Goal: Task Accomplishment & Management: Manage account settings

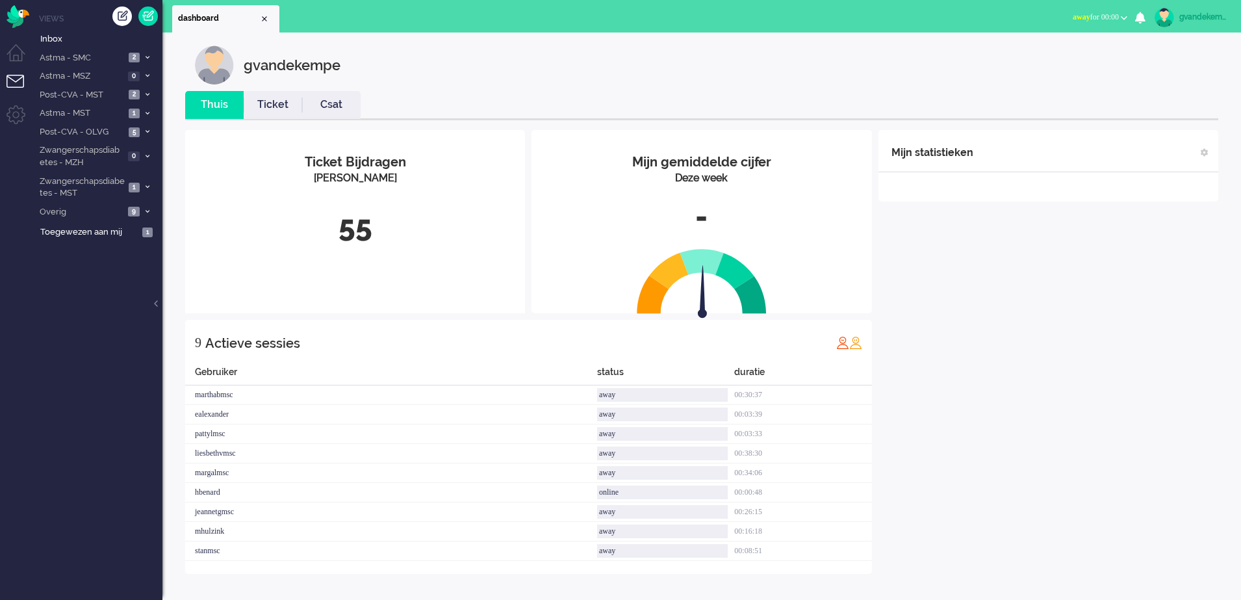
click at [1131, 18] on button "away for 00:00" at bounding box center [1100, 17] width 70 height 19
click at [1048, 59] on label "Online" at bounding box center [1073, 58] width 103 height 11
click at [1067, 250] on div "Mijn statistieken + Statistieken toevoegen Bel tijd (gemiddelde dag) Wrapup tij…" at bounding box center [1049, 352] width 340 height 444
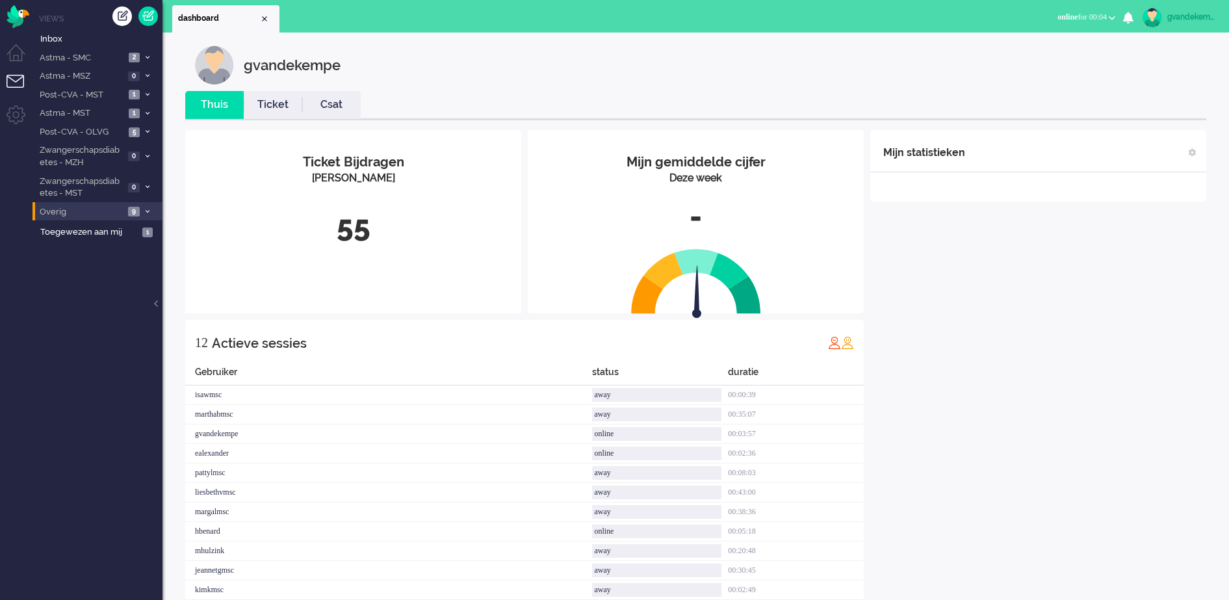
click at [146, 212] on icon at bounding box center [148, 211] width 4 height 5
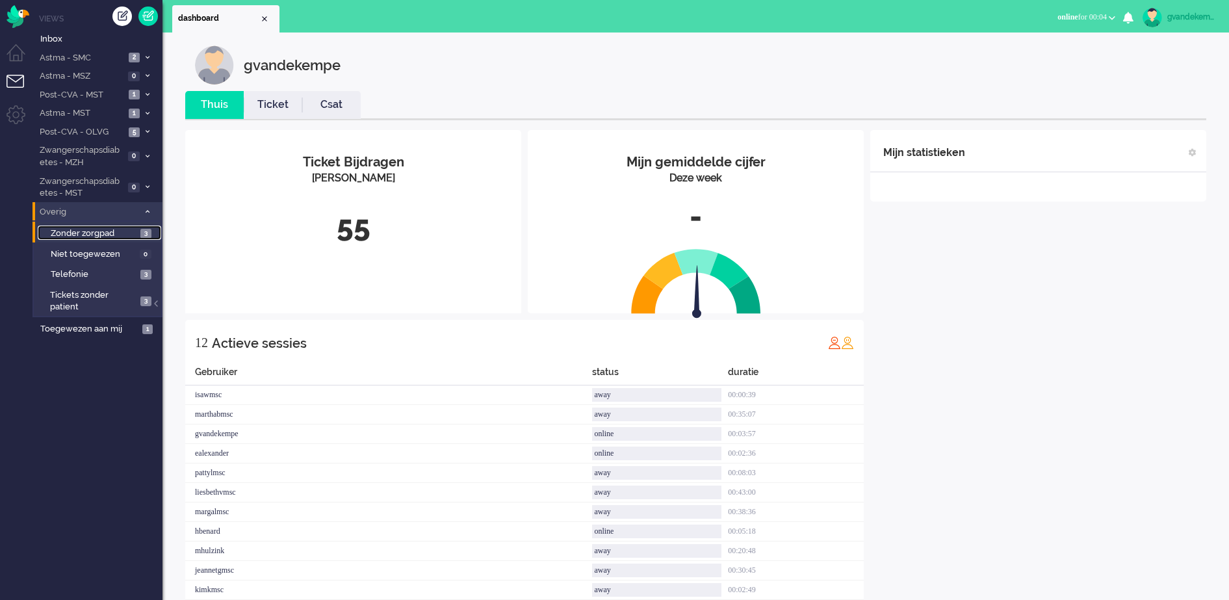
click at [140, 233] on span "3" at bounding box center [145, 234] width 11 height 10
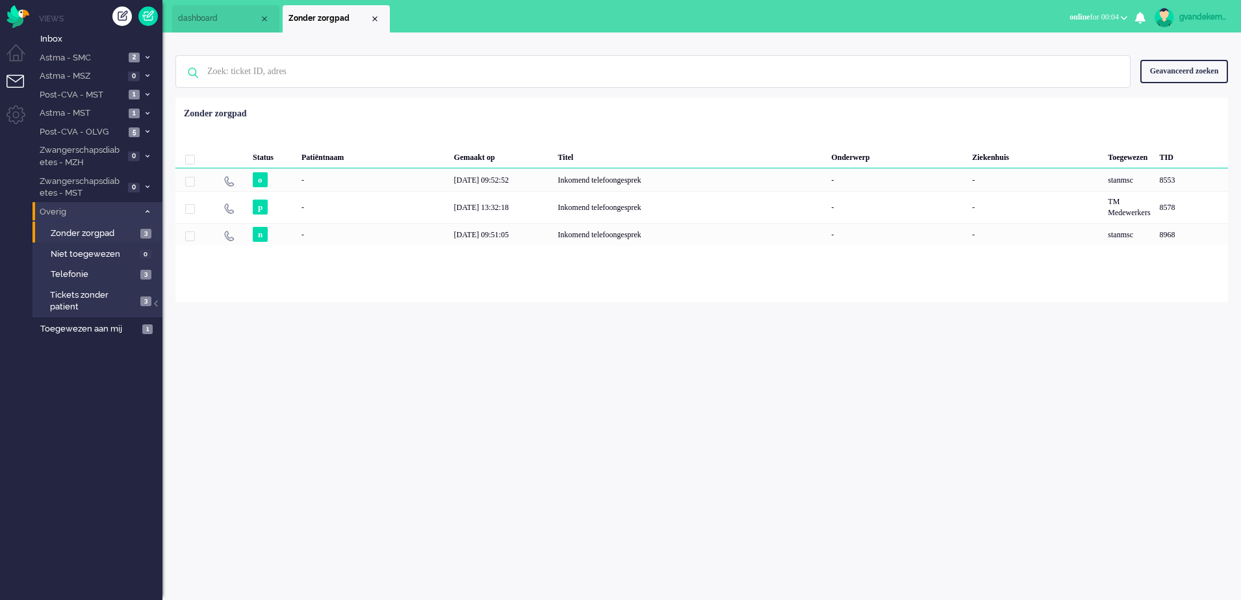
click at [150, 211] on span at bounding box center [147, 212] width 10 height 7
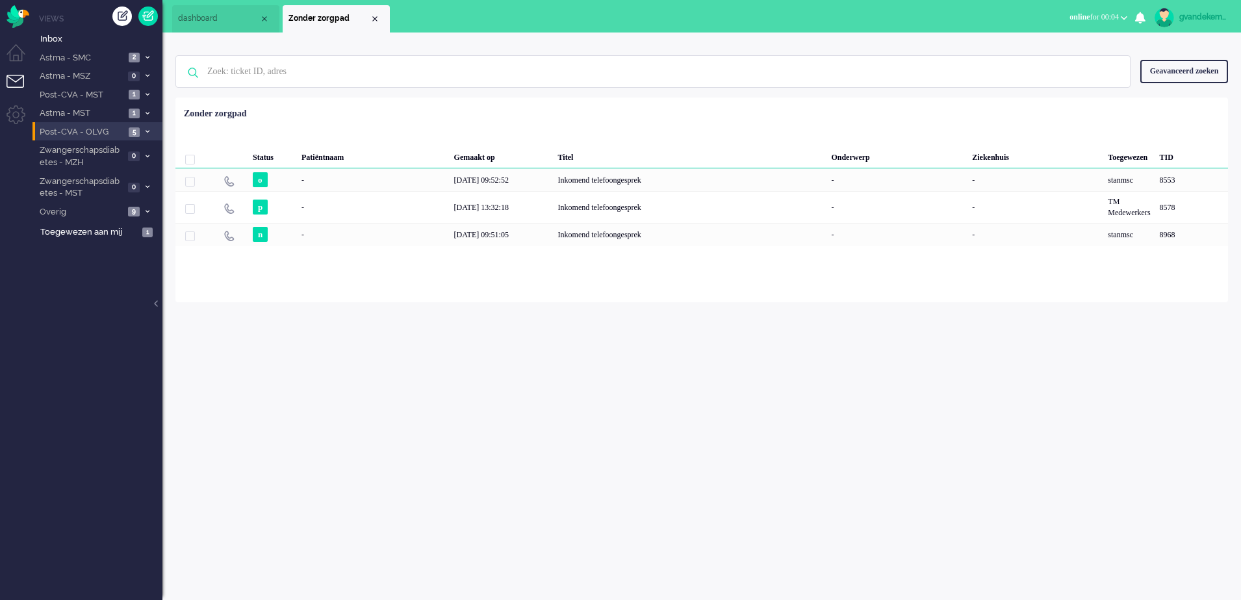
click at [148, 131] on icon at bounding box center [148, 131] width 4 height 5
click at [109, 157] on span "Open - Nieuw FO" at bounding box center [94, 154] width 86 height 12
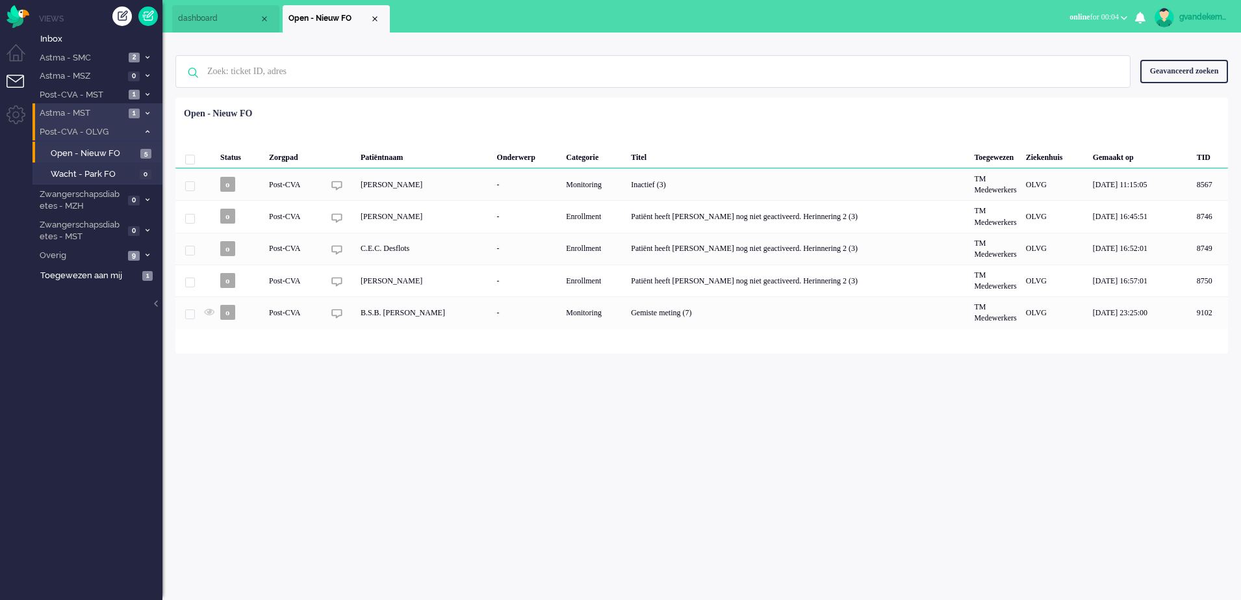
click at [146, 110] on span at bounding box center [147, 113] width 10 height 7
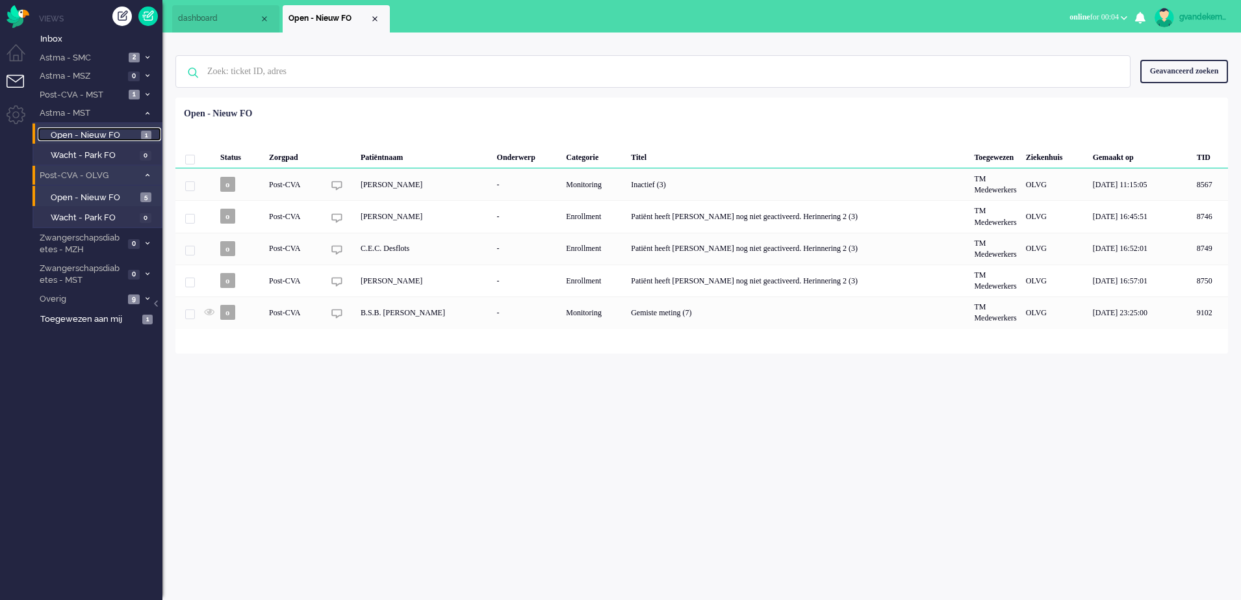
click at [123, 134] on span "Open - Nieuw FO" at bounding box center [94, 135] width 87 height 12
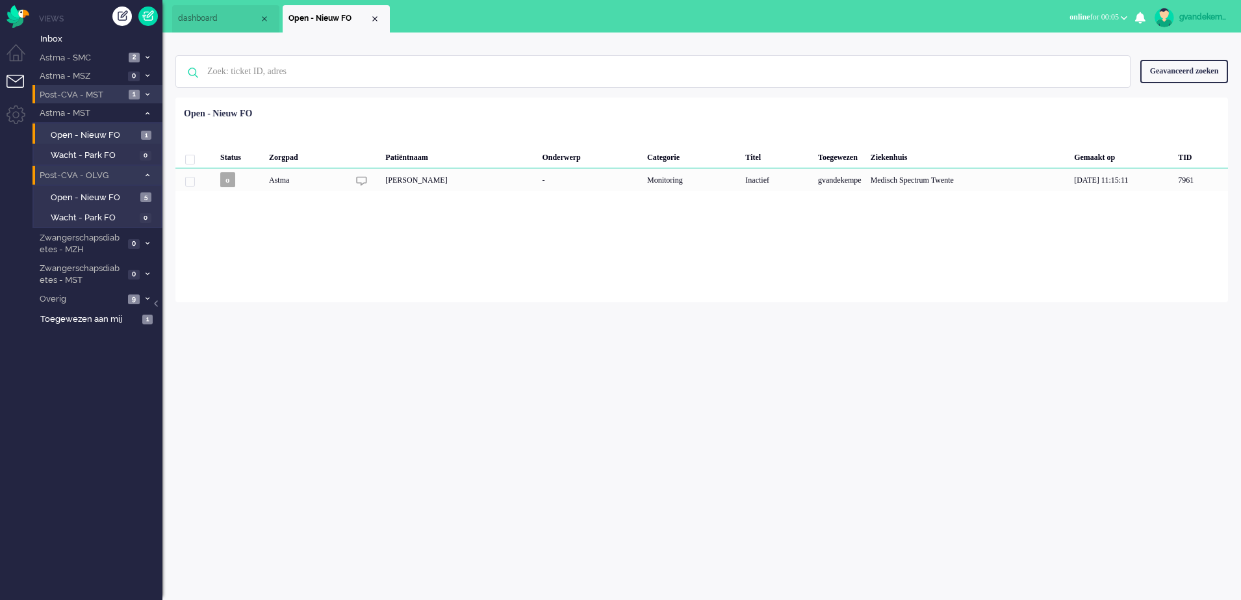
click at [146, 96] on icon at bounding box center [148, 94] width 4 height 5
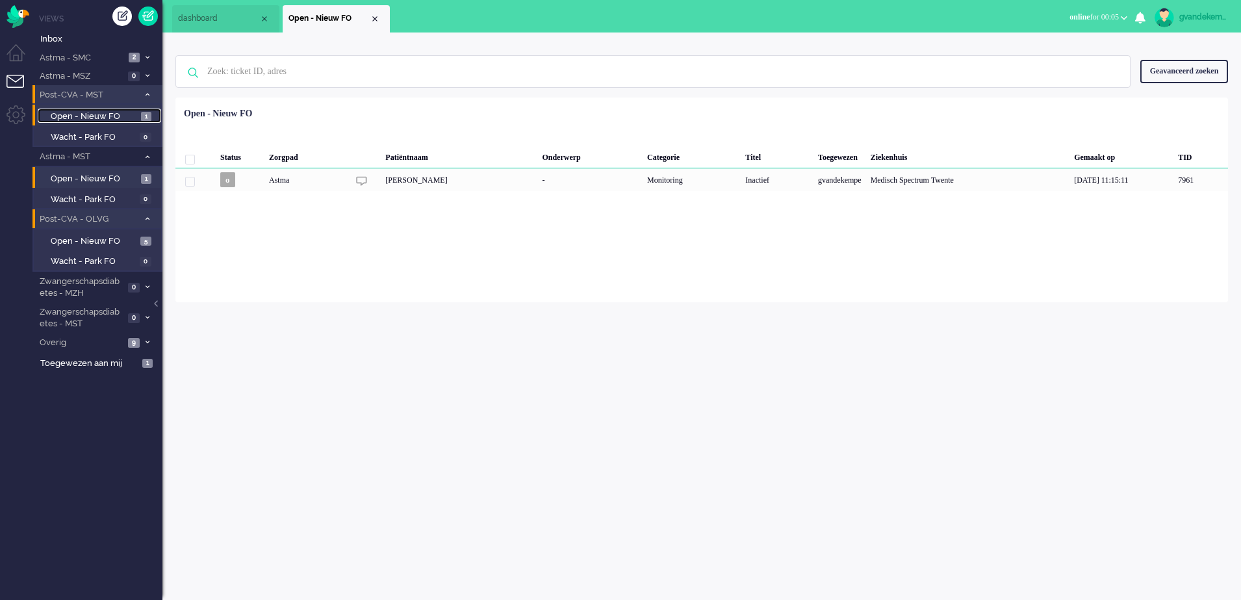
click at [129, 118] on span "Open - Nieuw FO" at bounding box center [94, 116] width 87 height 12
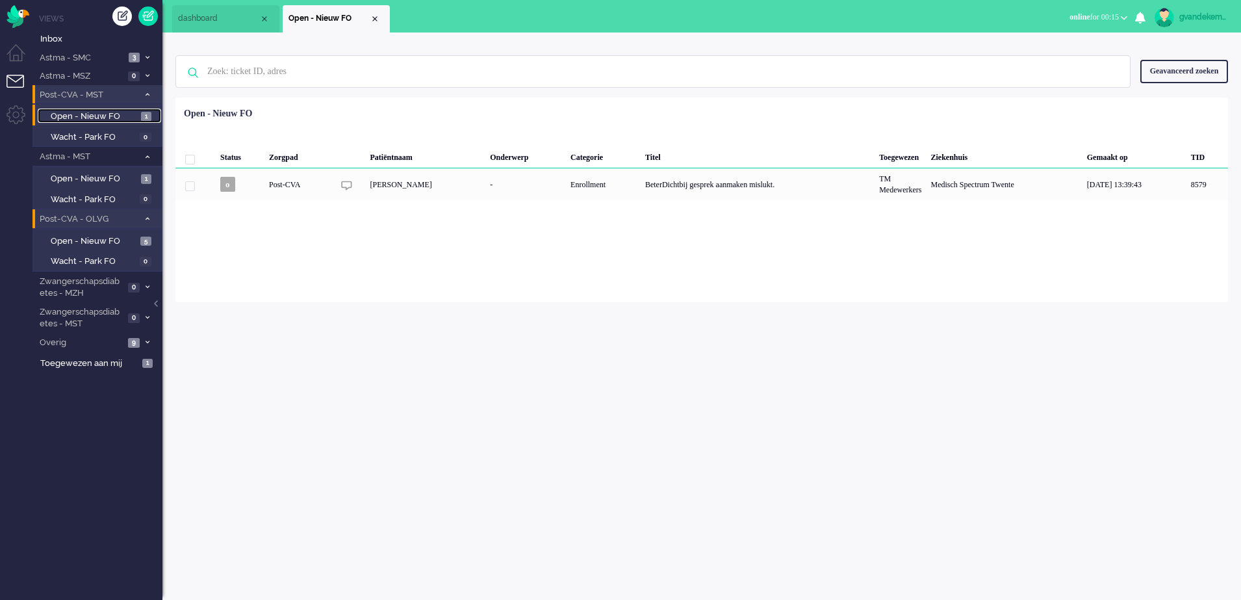
click at [379, 22] on li "Open - Nieuw FO" at bounding box center [336, 18] width 107 height 27
click at [377, 17] on div "Close tab" at bounding box center [375, 19] width 10 height 10
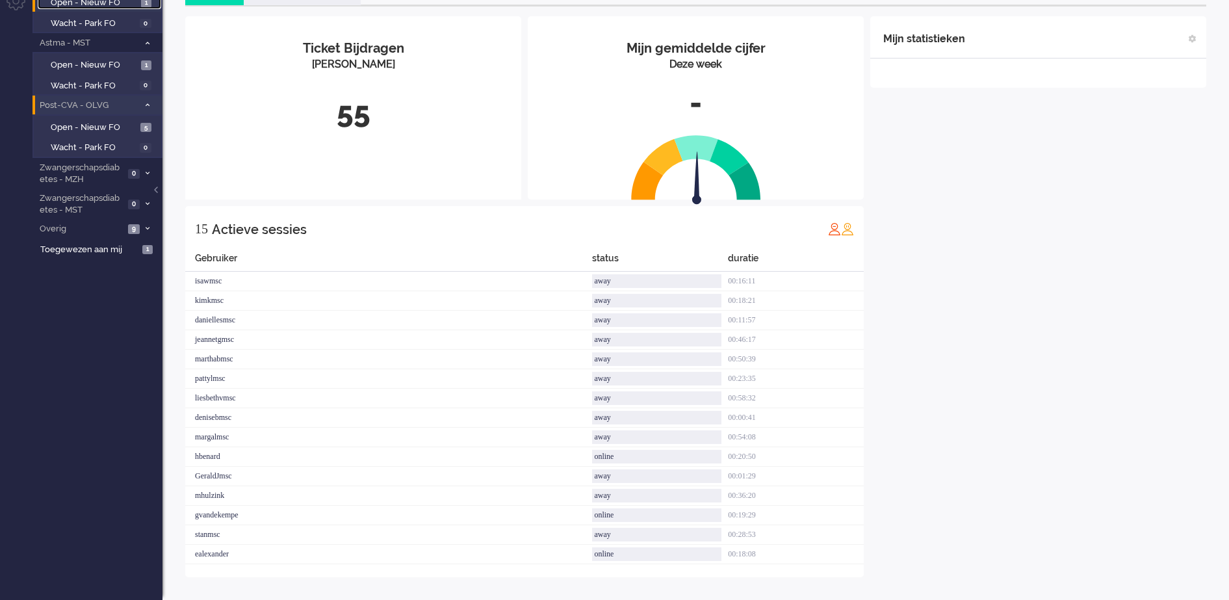
scroll to position [94, 0]
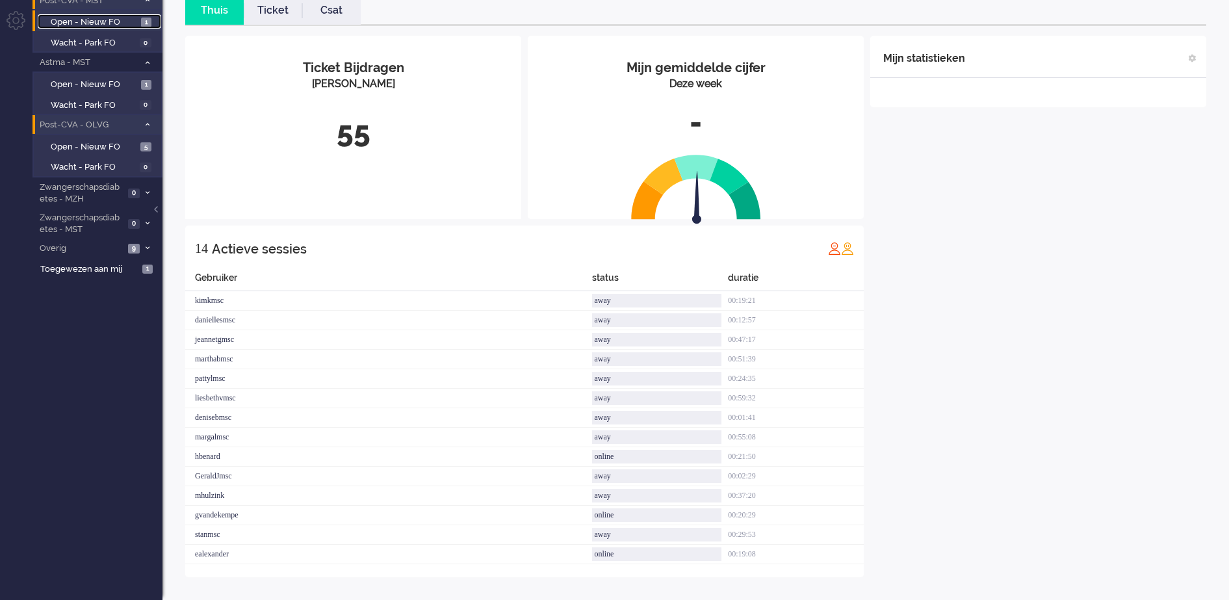
click at [38, 14] on link "Open - Nieuw FO 1" at bounding box center [99, 21] width 123 height 14
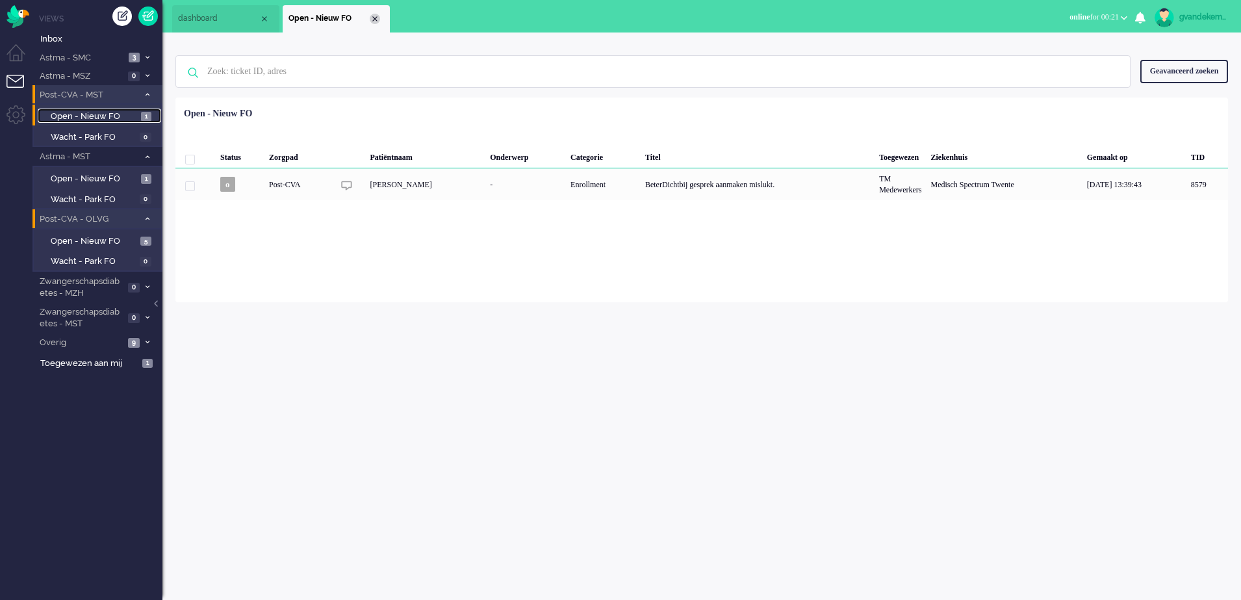
click at [374, 21] on div "Close tab" at bounding box center [375, 19] width 10 height 10
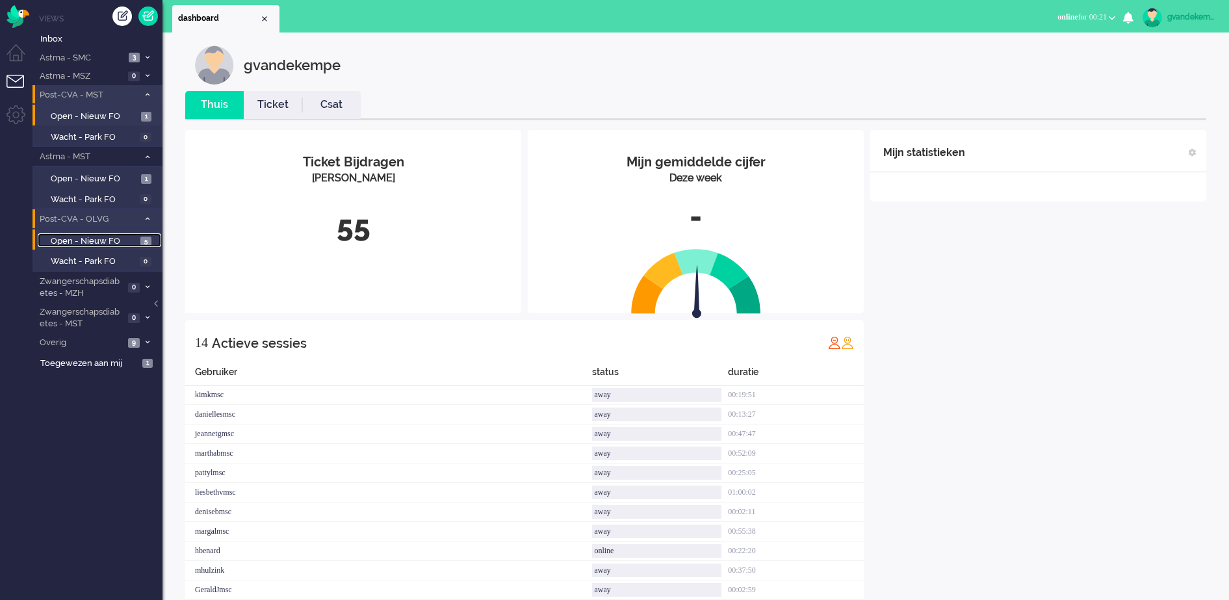
click at [118, 239] on span "Open - Nieuw FO" at bounding box center [94, 241] width 86 height 12
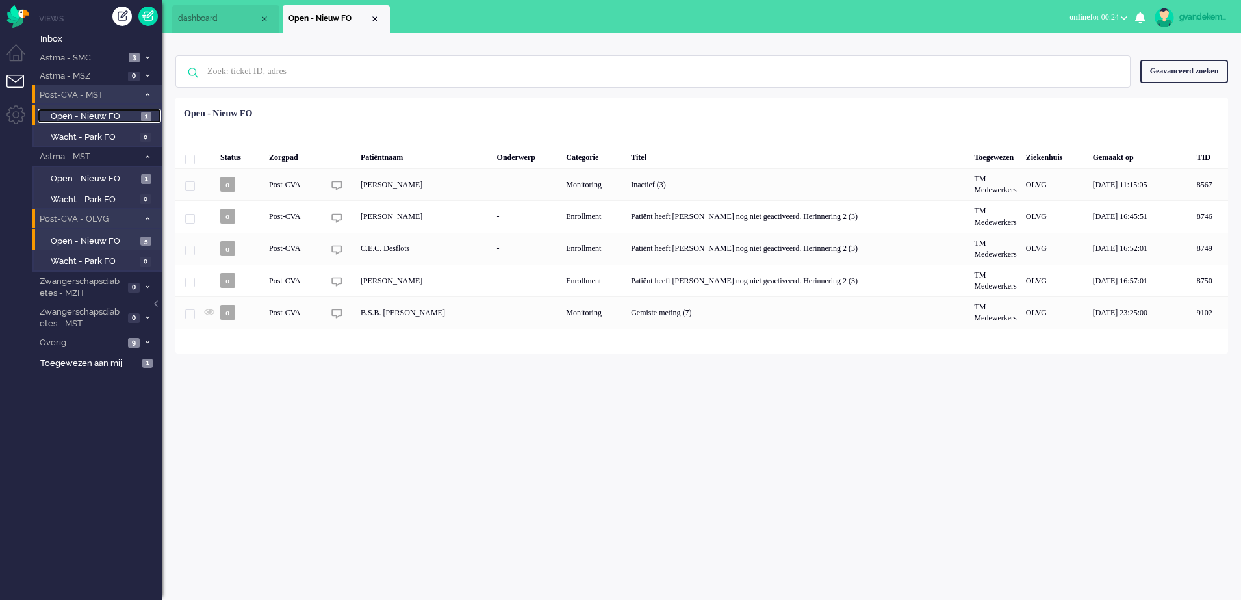
click at [144, 118] on span "1" at bounding box center [146, 117] width 10 height 10
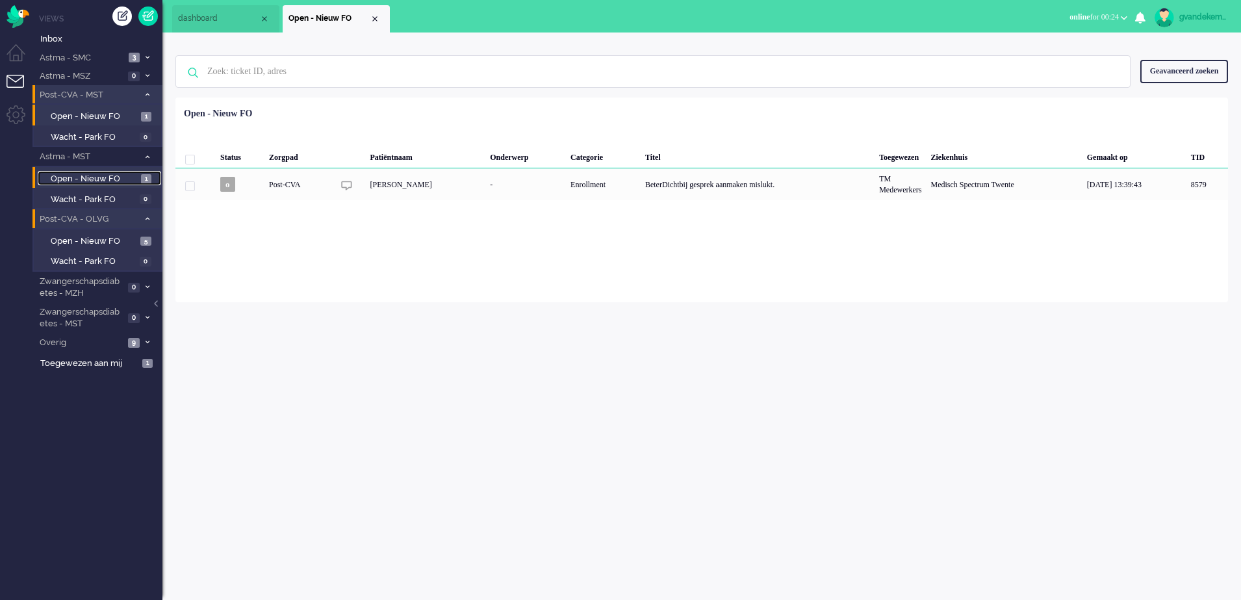
click at [137, 177] on link "Open - Nieuw FO 1" at bounding box center [99, 178] width 123 height 14
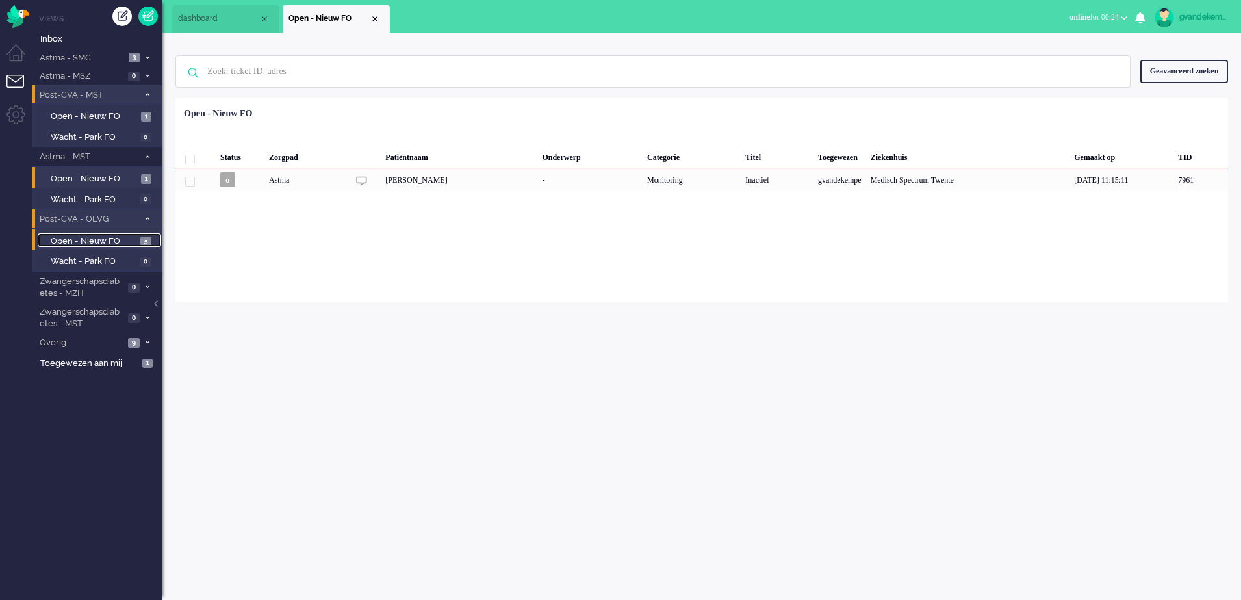
click at [141, 242] on span "5" at bounding box center [145, 242] width 11 height 10
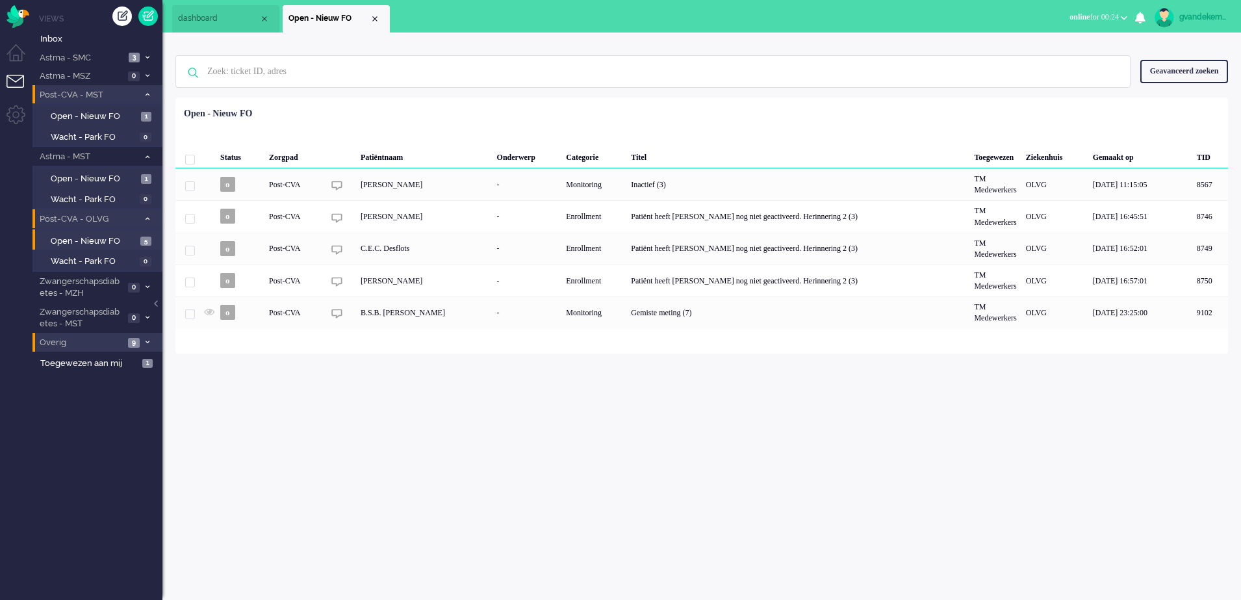
click at [148, 341] on icon at bounding box center [148, 342] width 4 height 5
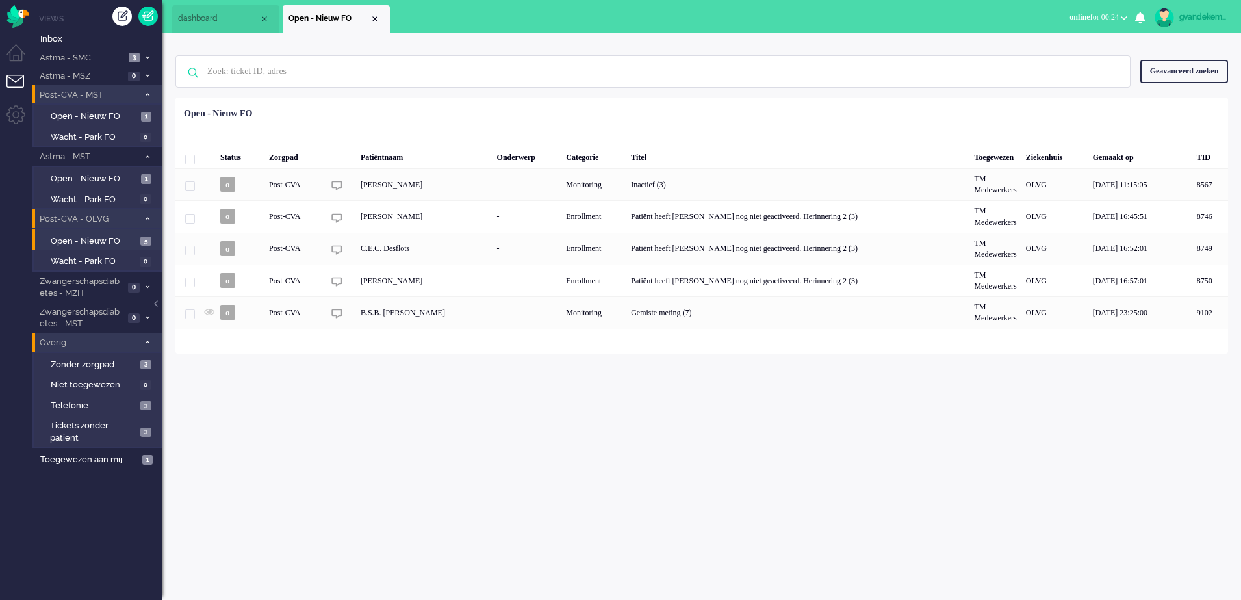
click at [148, 341] on icon at bounding box center [148, 342] width 4 height 5
